Goal: Task Accomplishment & Management: Manage account settings

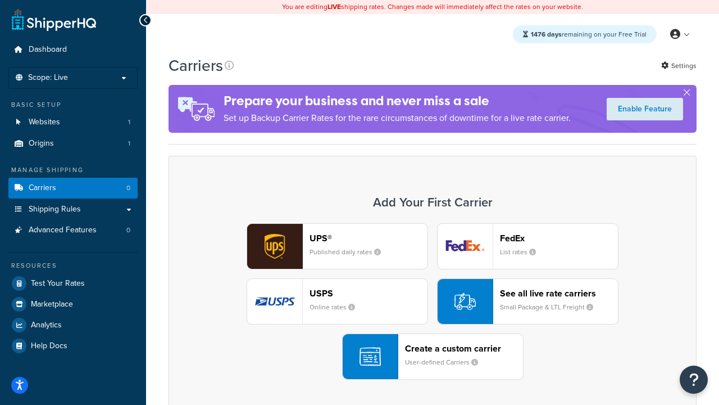
click at [433, 302] on div "UPS® Published daily rates FedEx List rates USPS Online rates See all live rate…" at bounding box center [432, 301] width 505 height 156
click at [559, 238] on header "FedEx" at bounding box center [559, 238] width 118 height 11
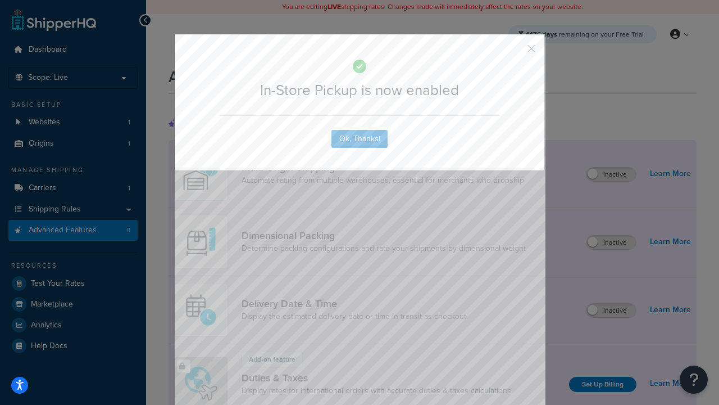
scroll to position [365, 0]
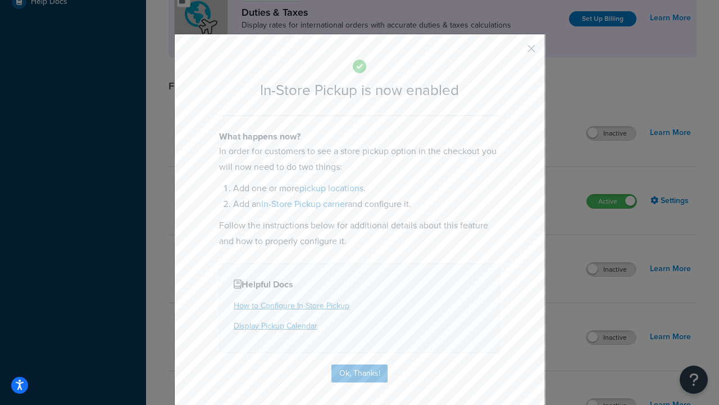
click at [515, 52] on button "button" at bounding box center [515, 52] width 3 height 3
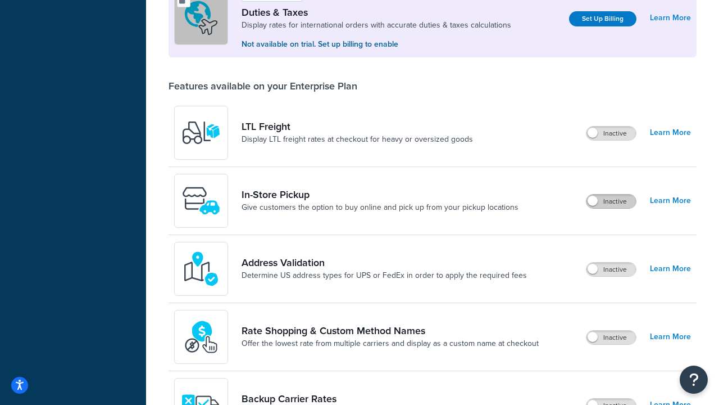
scroll to position [344, 0]
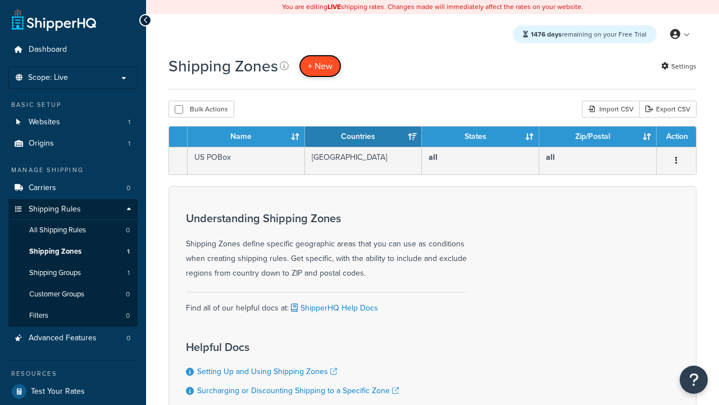
click at [319, 66] on span "+ New" at bounding box center [320, 66] width 25 height 13
click at [246, 138] on th "Name" at bounding box center [246, 136] width 117 height 20
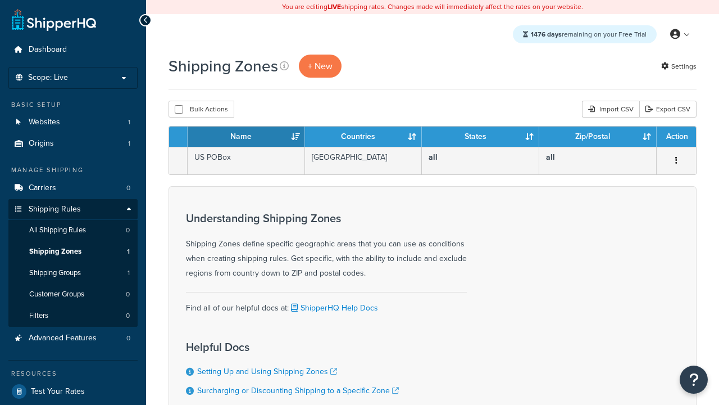
click at [246, 138] on th "Name" at bounding box center [246, 136] width 117 height 20
click at [364, 138] on th "Countries" at bounding box center [363, 136] width 117 height 20
click at [480, 138] on th "States" at bounding box center [480, 136] width 117 height 20
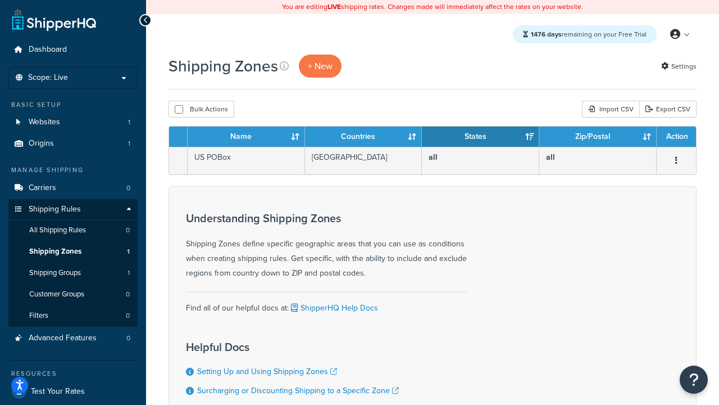
click at [598, 138] on th "Zip/Postal" at bounding box center [597, 136] width 117 height 20
click at [676, 138] on th "Action" at bounding box center [676, 136] width 39 height 20
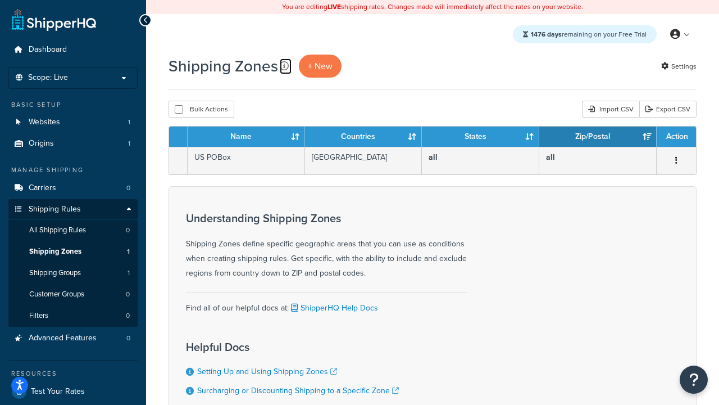
click at [283, 66] on icon at bounding box center [284, 65] width 9 height 9
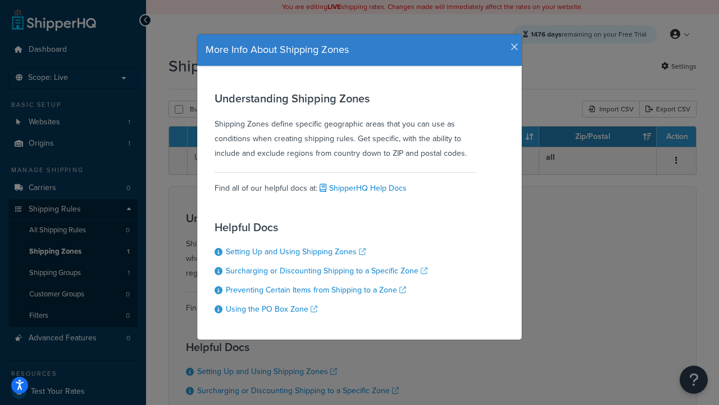
click at [512, 43] on icon "button" at bounding box center [515, 47] width 8 height 10
